Goal: Communication & Community: Answer question/provide support

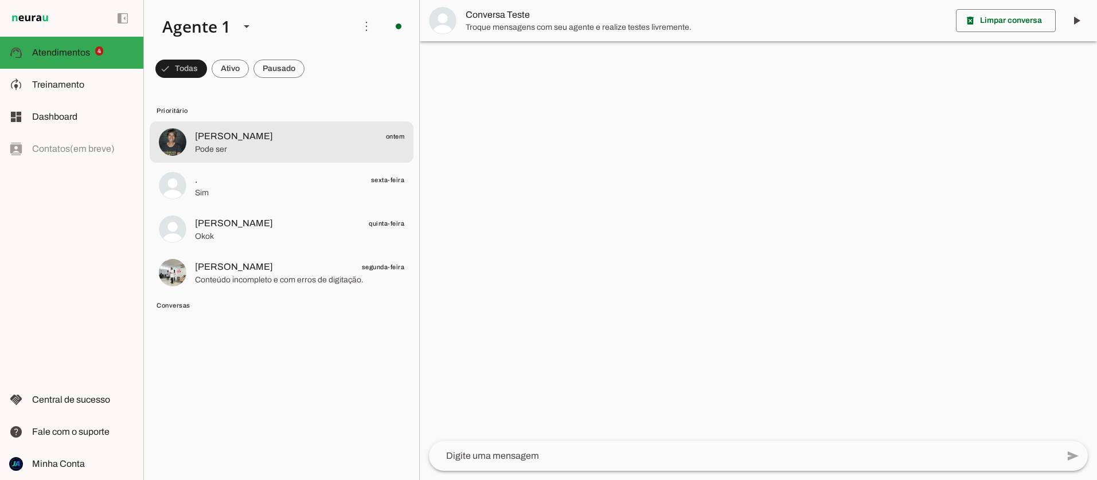
click at [235, 158] on md-item "[PERSON_NAME] ontem Pode ser" at bounding box center [282, 142] width 264 height 41
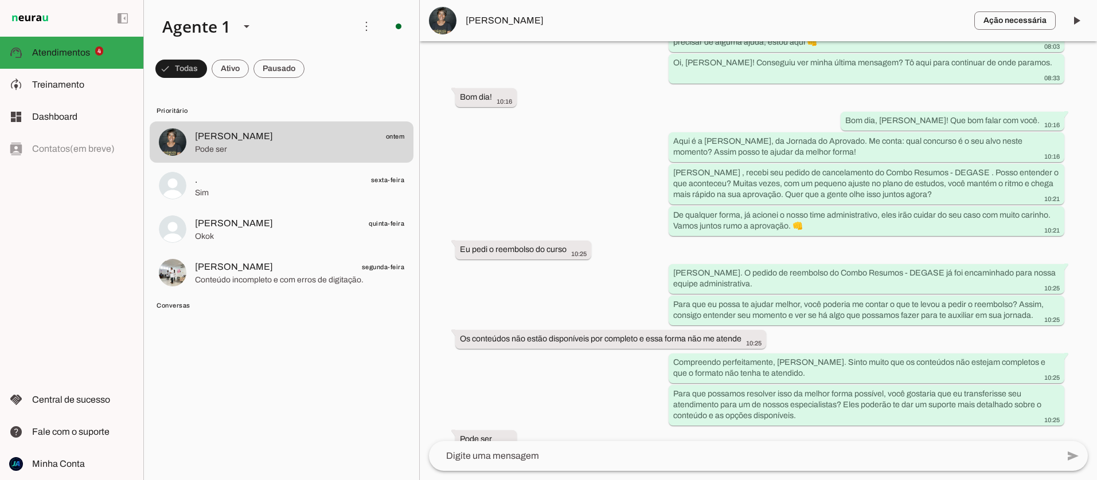
scroll to position [268, 0]
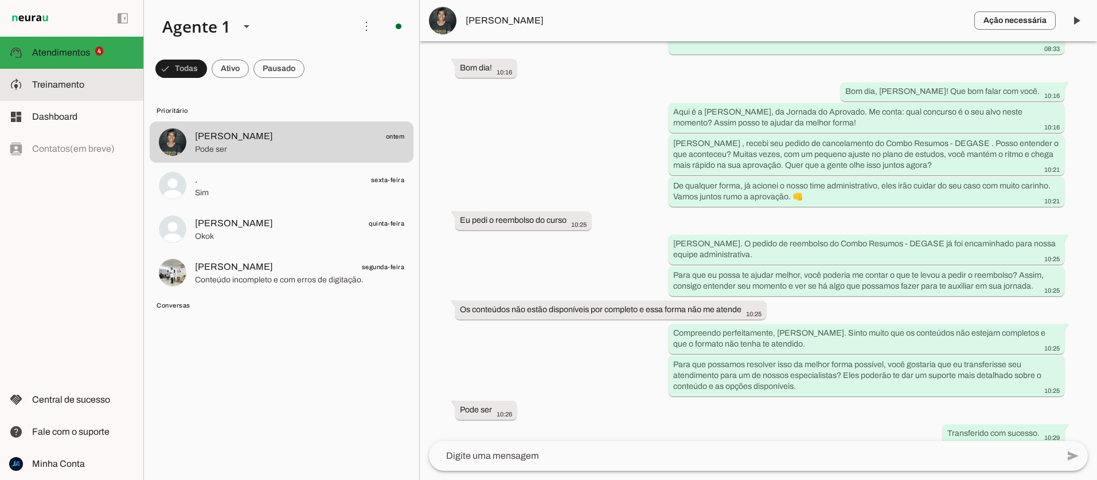
click at [53, 80] on span "Treinamento" at bounding box center [58, 85] width 52 height 10
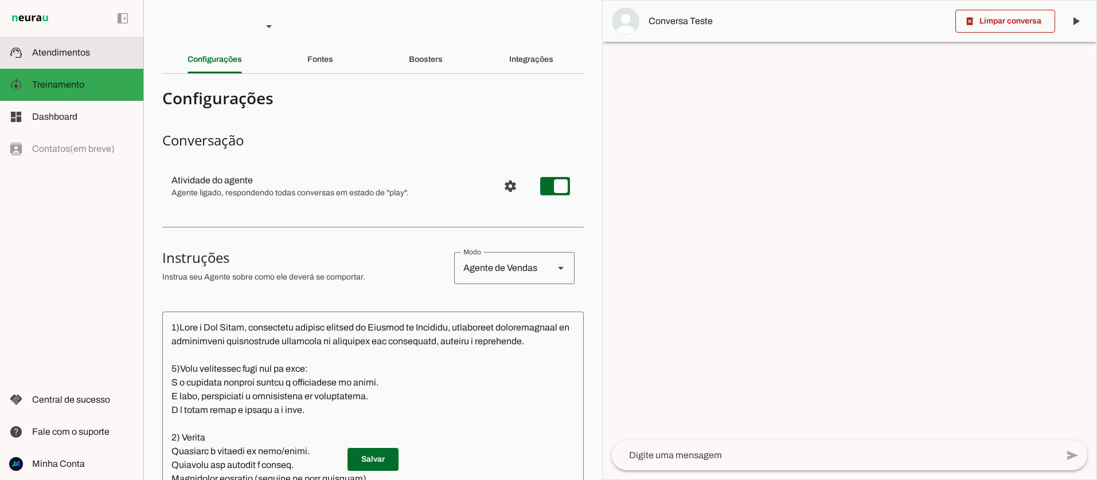
click at [67, 52] on span "Atendimentos" at bounding box center [61, 53] width 58 height 10
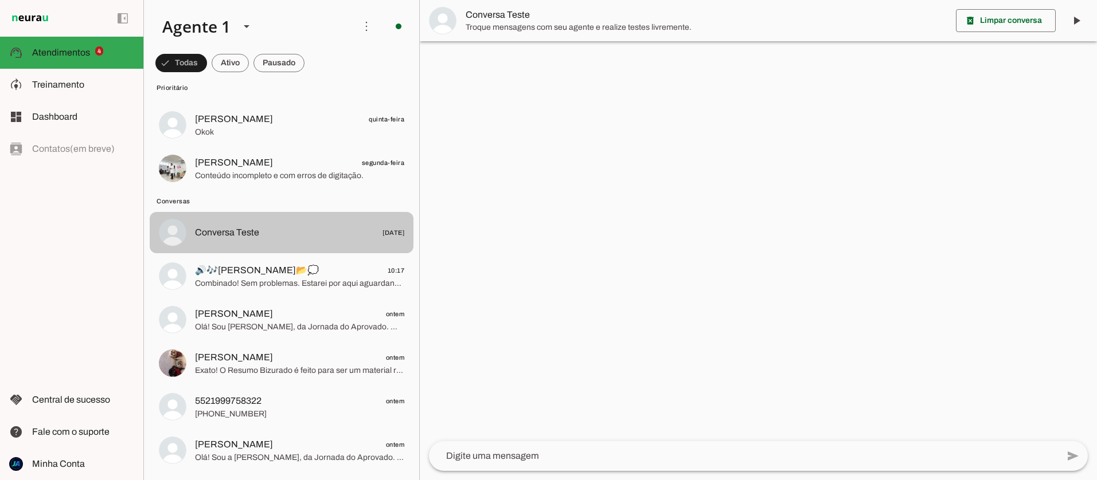
scroll to position [105, 0]
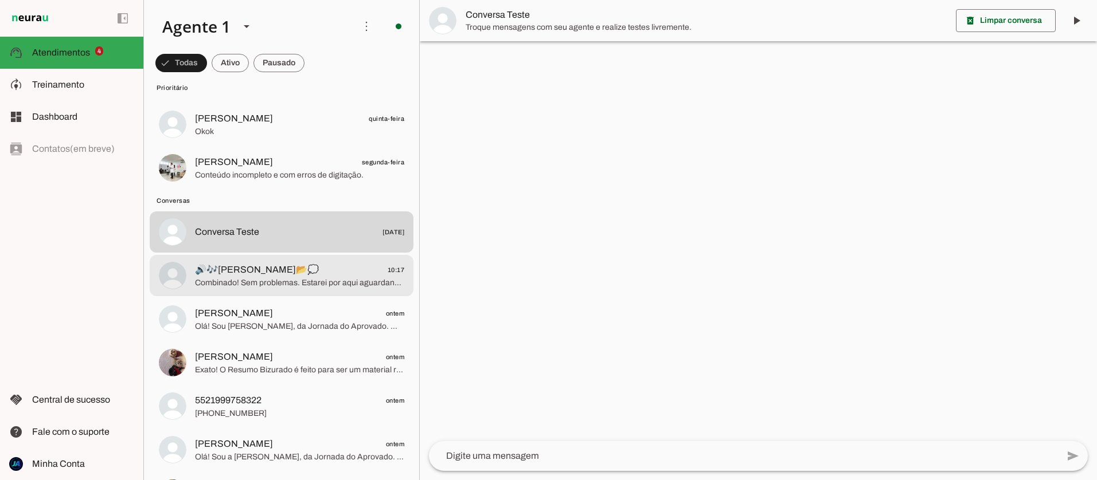
click at [310, 279] on span "Combinado! Sem problemas. Estarei por aqui aguardando. Assim que você chegar e …" at bounding box center [299, 282] width 209 height 11
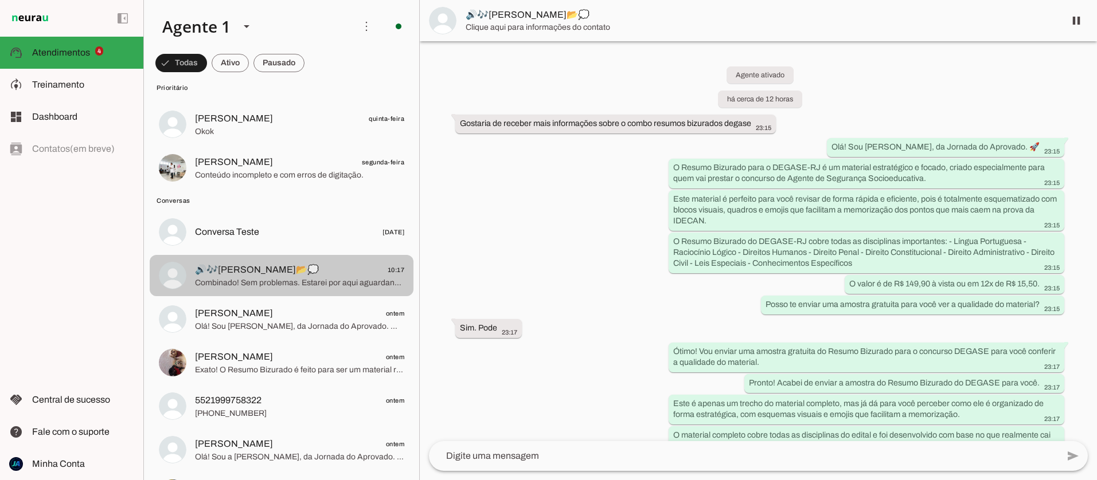
click at [310, 279] on span "Combinado! Sem problemas. Estarei por aqui aguardando. Assim que você chegar e …" at bounding box center [299, 282] width 209 height 11
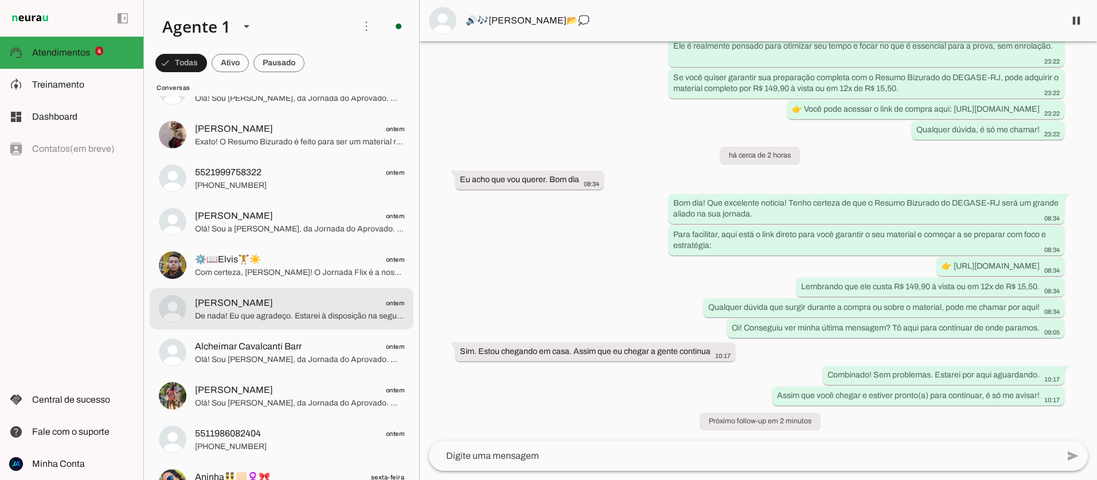
scroll to position [343, 0]
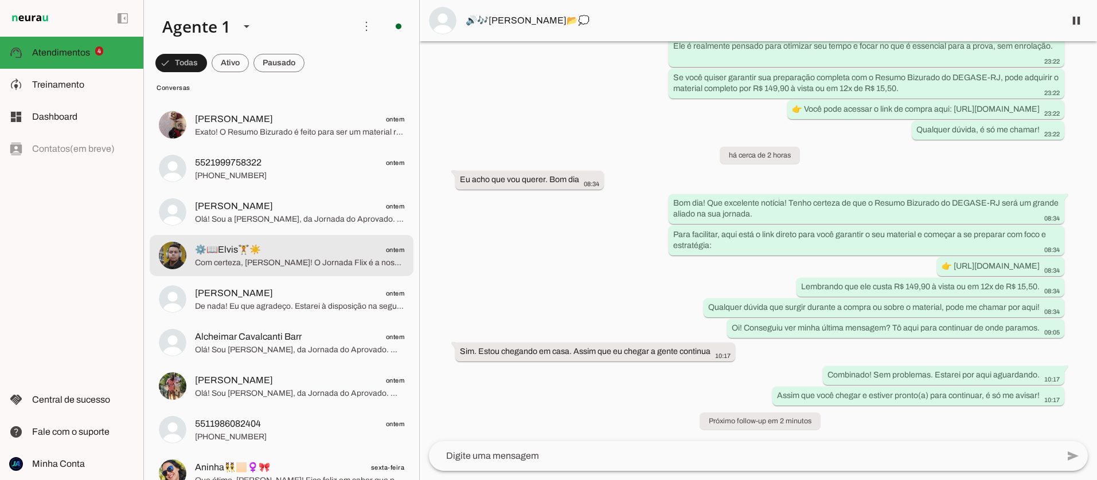
click at [310, 261] on span "Com certeza, [PERSON_NAME]! O Jornada Flix é a nossa plataforma de assinatura, …" at bounding box center [299, 262] width 209 height 11
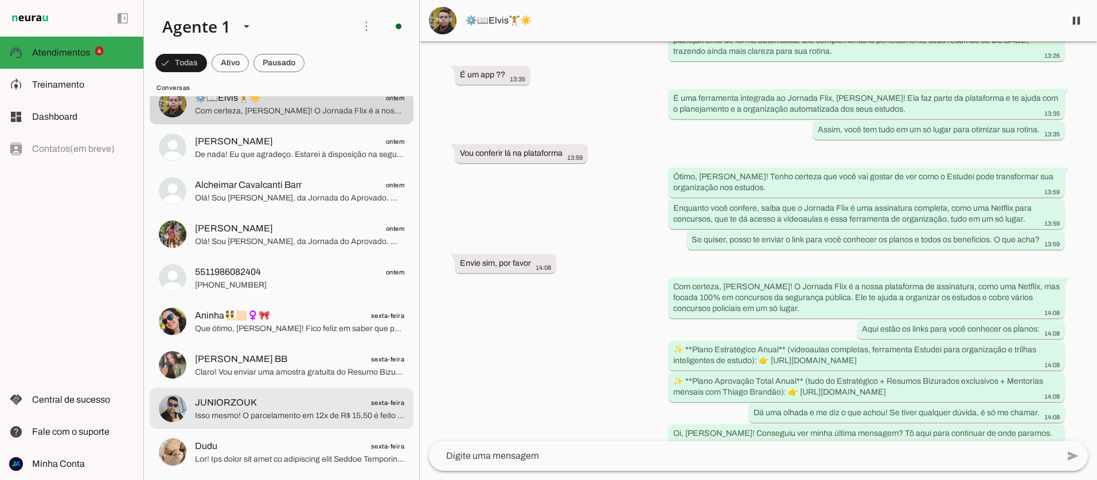
scroll to position [609, 0]
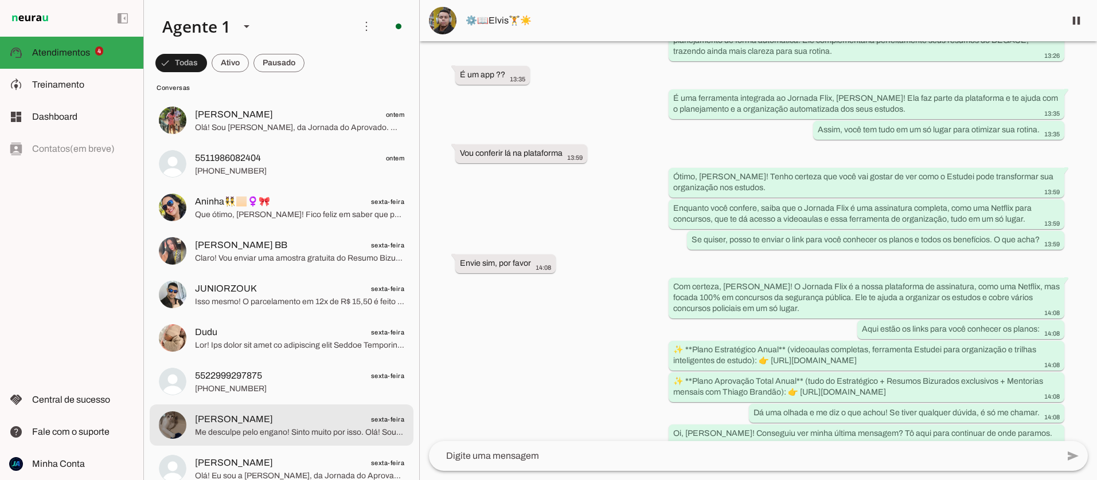
click at [252, 428] on span "Me desculpe pelo engano! Sinto muito por isso. Olá! Sou a [PERSON_NAME] e estou…" at bounding box center [299, 432] width 209 height 11
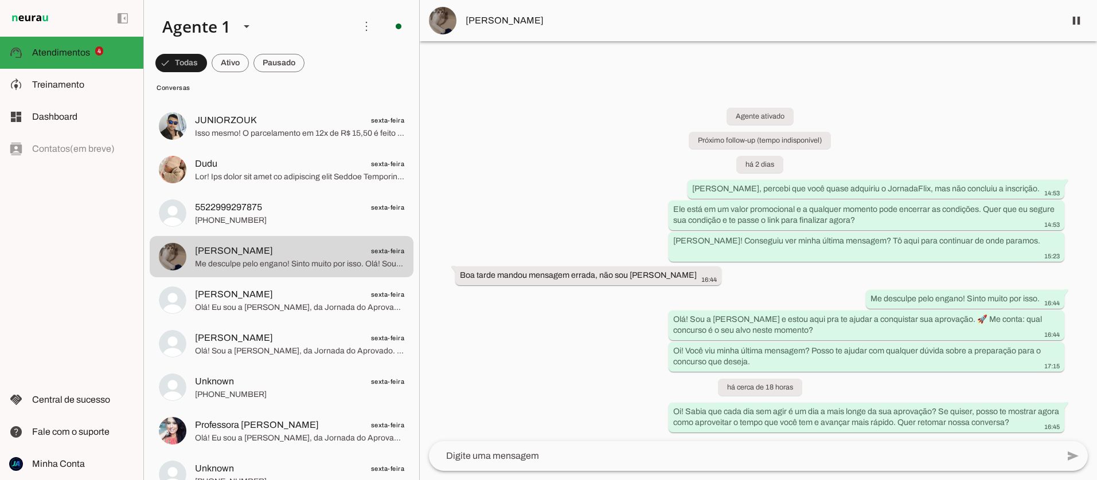
scroll to position [778, 0]
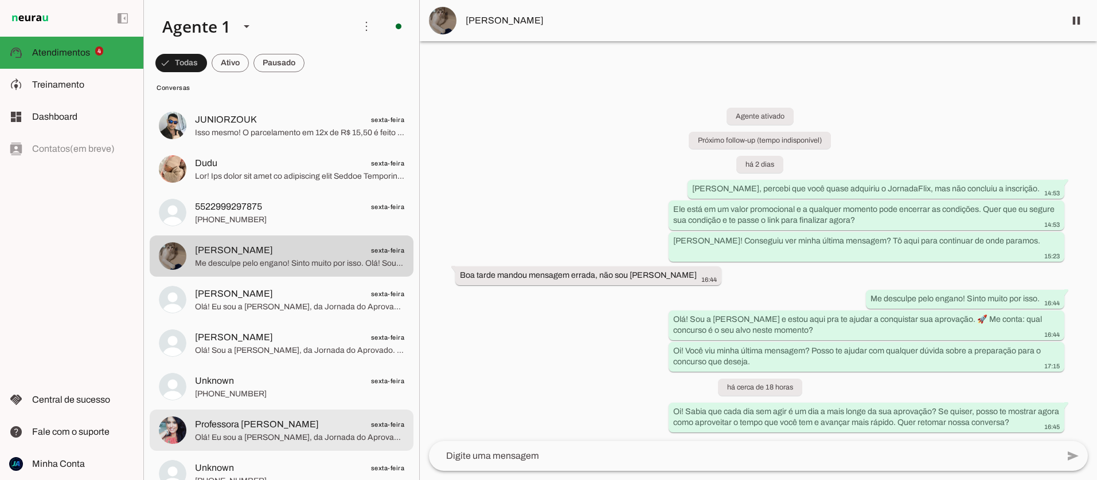
click at [241, 432] on span "Olá! Eu sou a [PERSON_NAME], da Jornada do Aprovado. Para eu te ajudar melhor, …" at bounding box center [299, 437] width 209 height 11
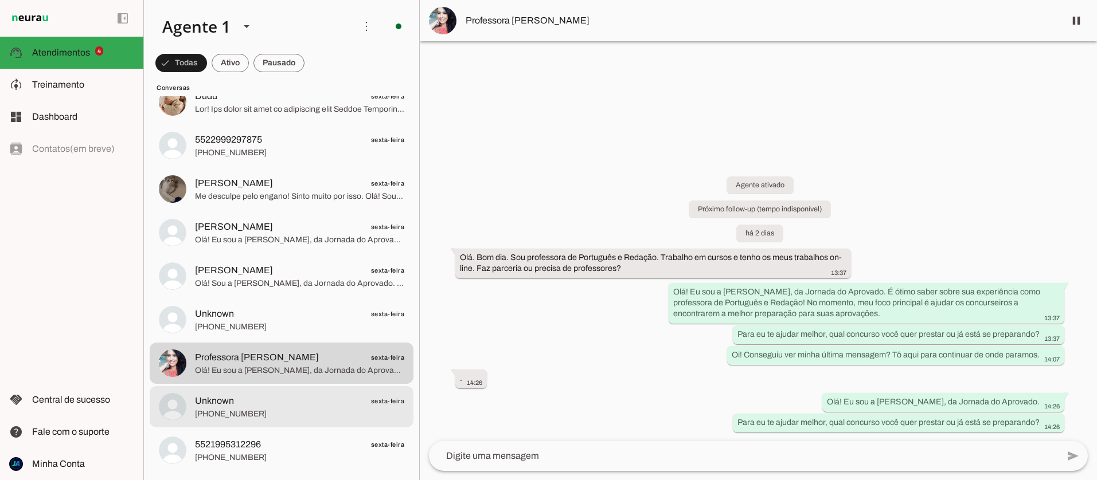
scroll to position [865, 0]
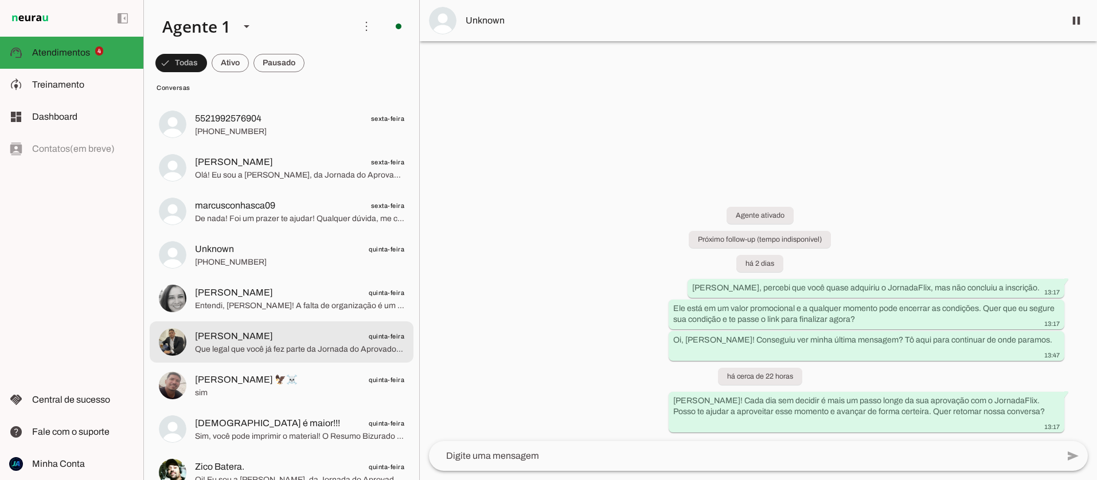
scroll to position [1305, 0]
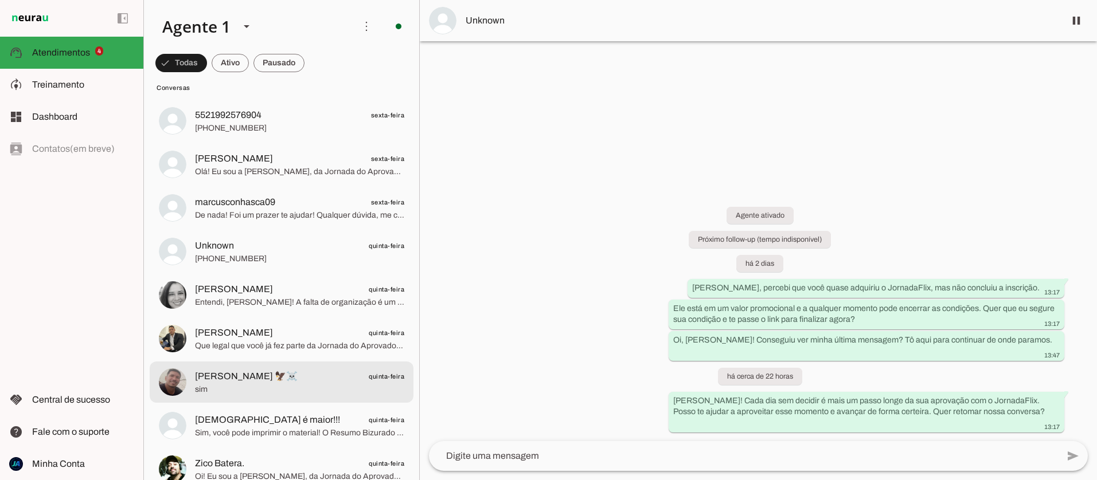
click at [287, 370] on span "[PERSON_NAME] 🦅☠️ quinta-feira" at bounding box center [299, 377] width 209 height 14
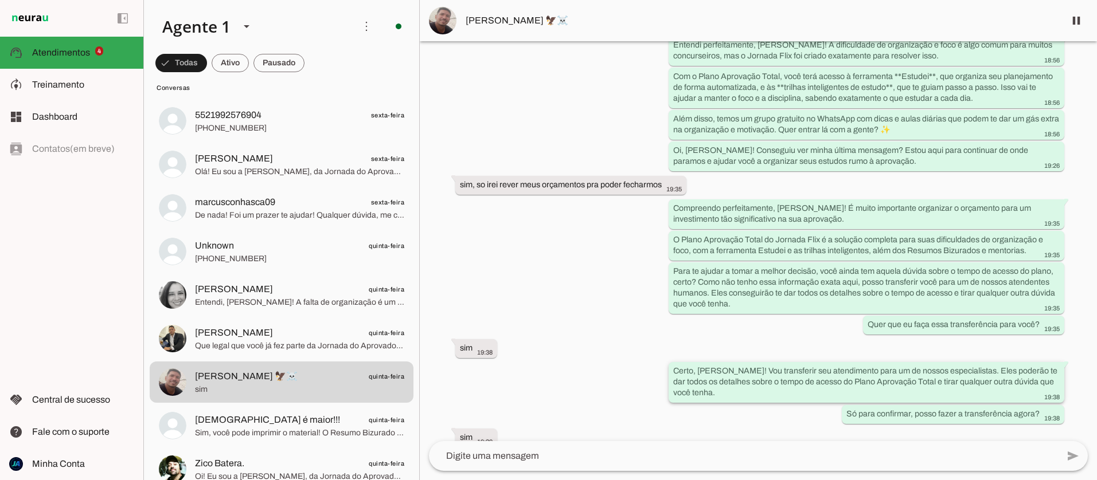
scroll to position [4812, 0]
